Goal: Information Seeking & Learning: Learn about a topic

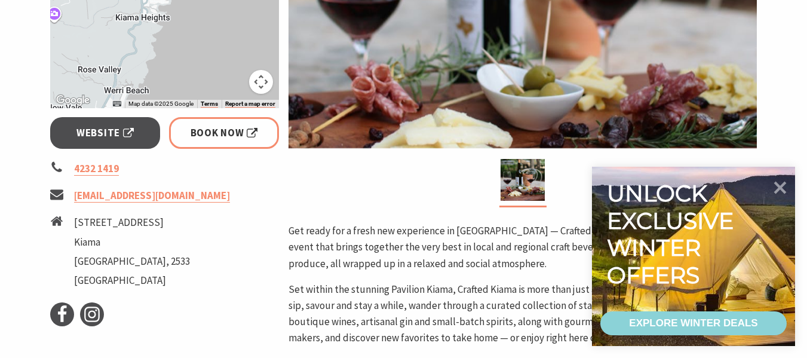
scroll to position [403, 0]
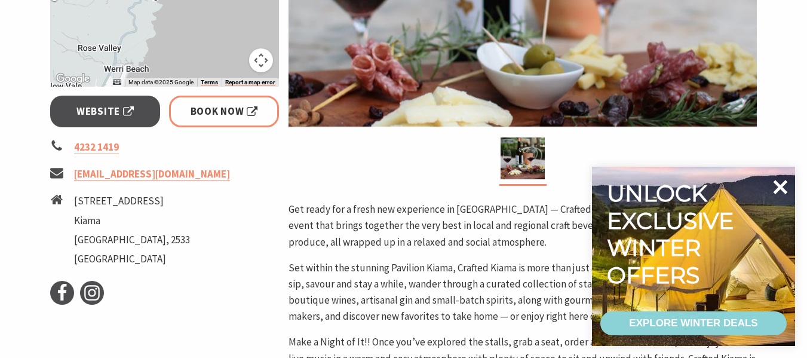
click at [788, 182] on icon at bounding box center [780, 187] width 29 height 29
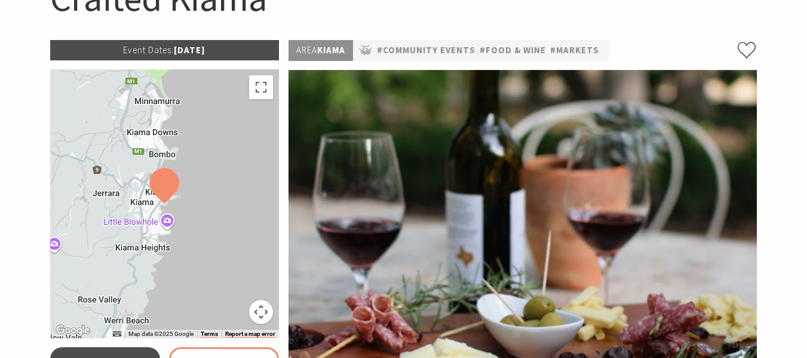
scroll to position [0, 0]
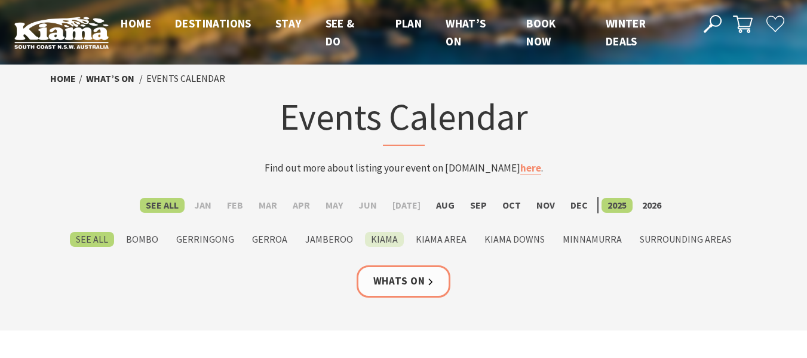
click at [380, 237] on label "Kiama" at bounding box center [384, 239] width 39 height 15
click at [0, 0] on input "Kiama" at bounding box center [0, 0] width 0 height 0
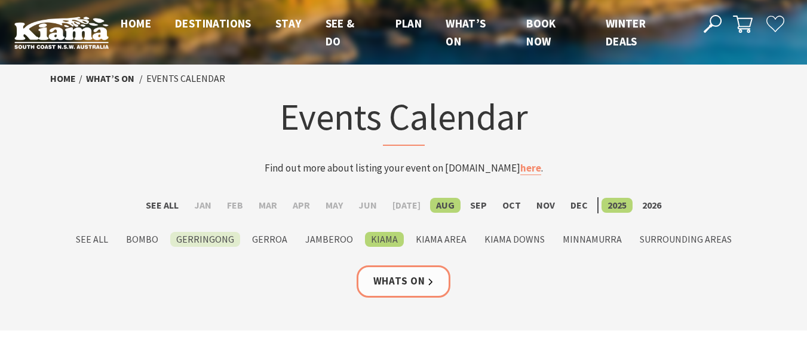
click at [206, 244] on label "Gerringong" at bounding box center [205, 239] width 70 height 15
click at [0, 0] on input "Gerringong" at bounding box center [0, 0] width 0 height 0
click at [392, 277] on link "Whats On" at bounding box center [404, 281] width 94 height 32
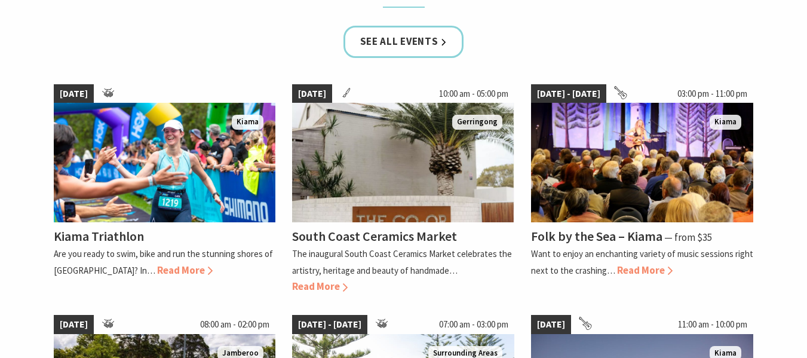
scroll to position [781, 0]
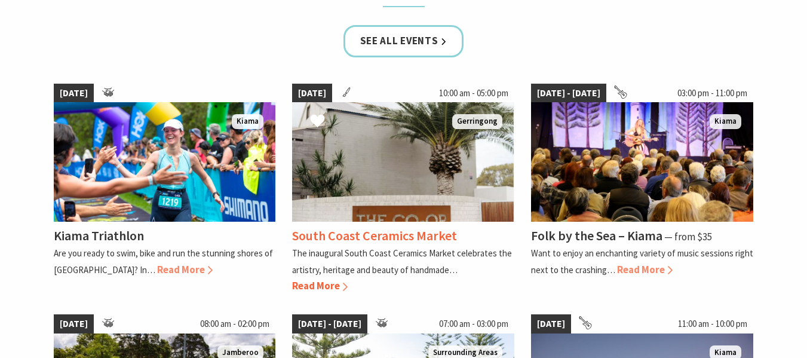
click at [328, 285] on span "Read More" at bounding box center [320, 285] width 56 height 13
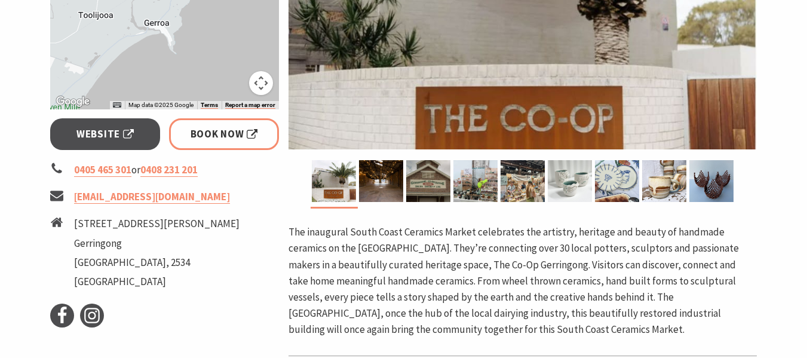
scroll to position [380, 0]
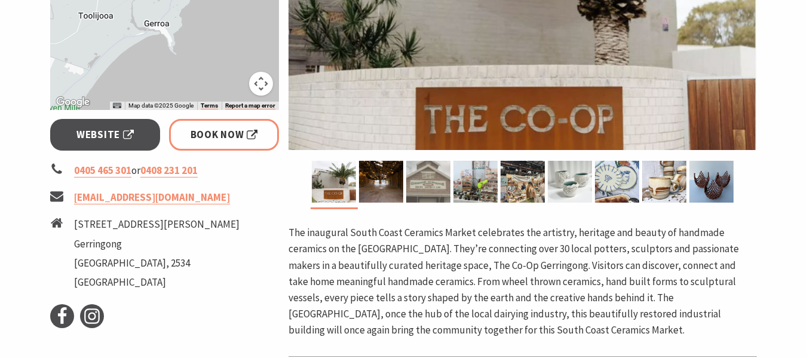
click at [428, 191] on img at bounding box center [428, 182] width 44 height 42
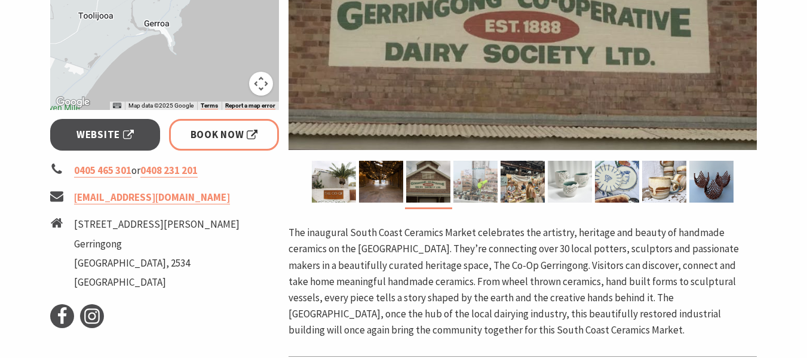
click at [480, 183] on img at bounding box center [475, 182] width 44 height 42
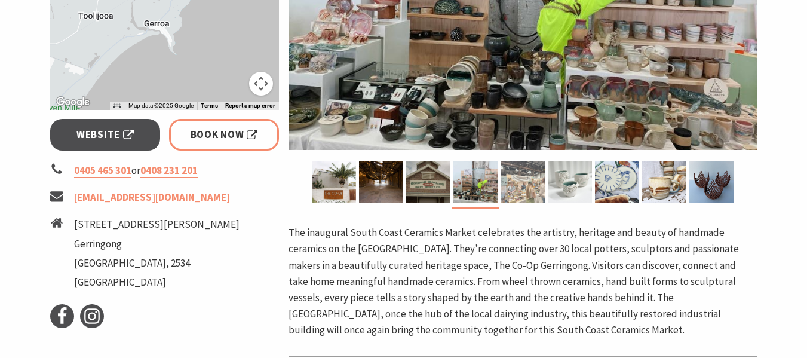
click at [508, 179] on img at bounding box center [523, 182] width 44 height 42
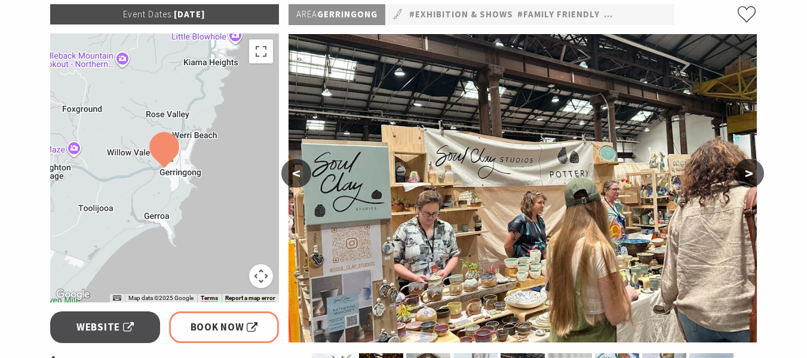
scroll to position [185, 0]
